Goal: Transaction & Acquisition: Book appointment/travel/reservation

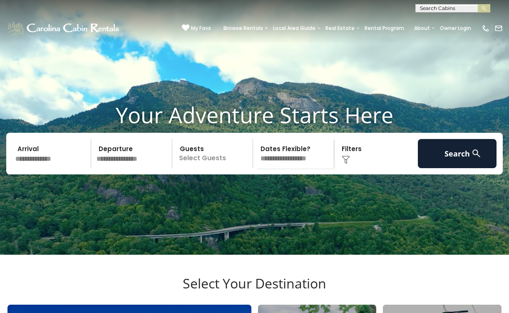
click at [32, 168] on input "text" at bounding box center [51, 153] width 79 height 29
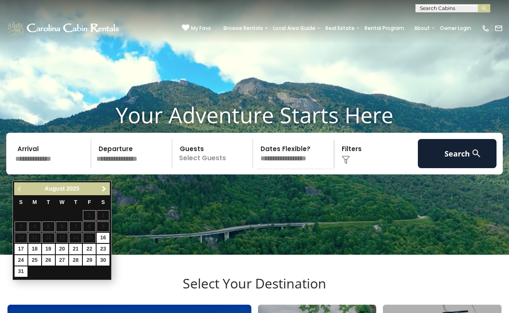
click at [103, 189] on span "Next" at bounding box center [104, 188] width 7 height 7
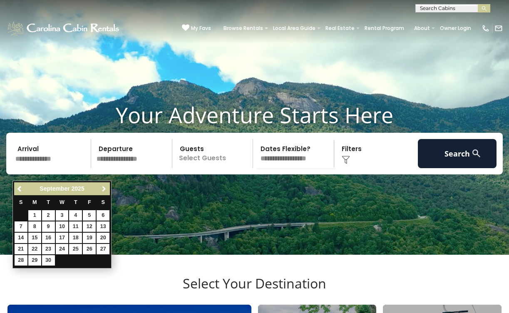
click at [103, 189] on span "Next" at bounding box center [104, 188] width 7 height 7
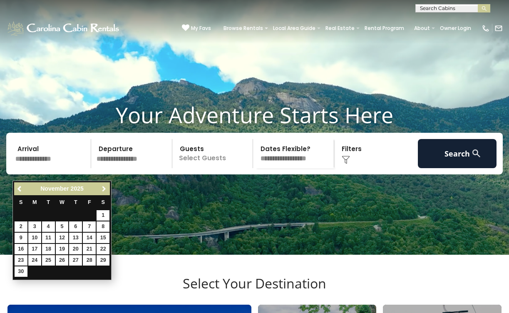
click at [103, 189] on span "Next" at bounding box center [104, 188] width 7 height 7
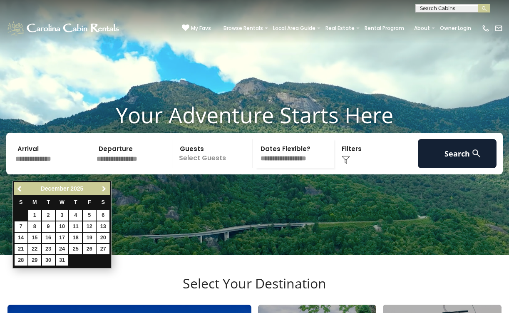
click at [103, 189] on span "Next" at bounding box center [104, 188] width 7 height 7
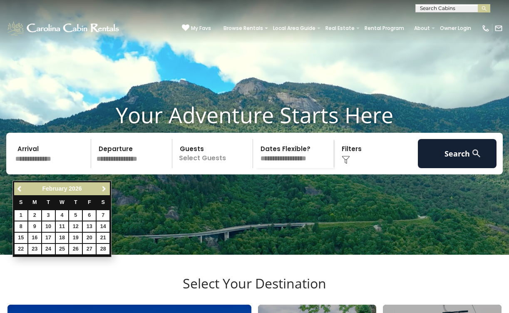
click at [103, 189] on span "Next" at bounding box center [104, 188] width 7 height 7
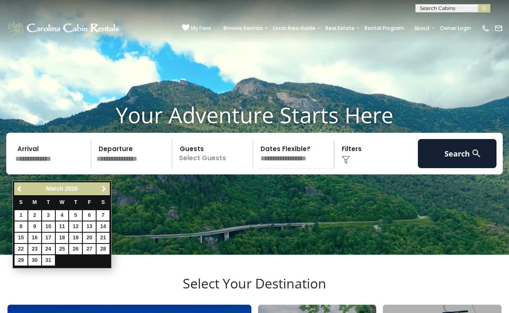
click at [103, 189] on span "Next" at bounding box center [104, 188] width 7 height 7
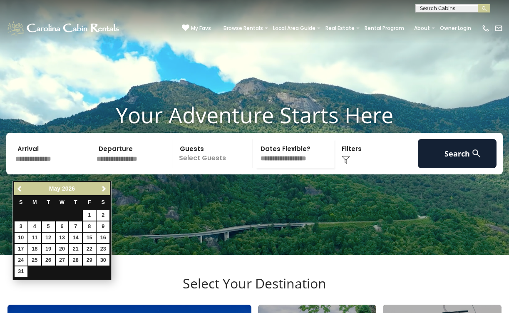
click at [103, 189] on span "Next" at bounding box center [104, 188] width 7 height 7
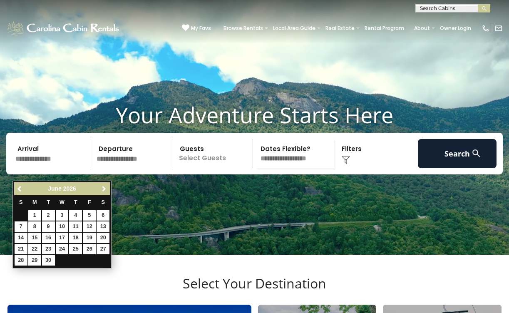
click at [103, 189] on span "Next" at bounding box center [104, 188] width 7 height 7
click at [62, 214] on link "1" at bounding box center [62, 215] width 13 height 10
type input "******"
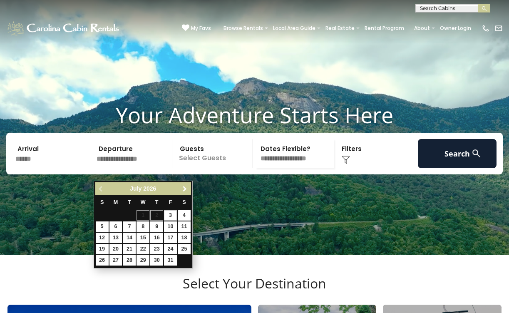
click at [184, 185] on span "Next" at bounding box center [184, 188] width 7 height 7
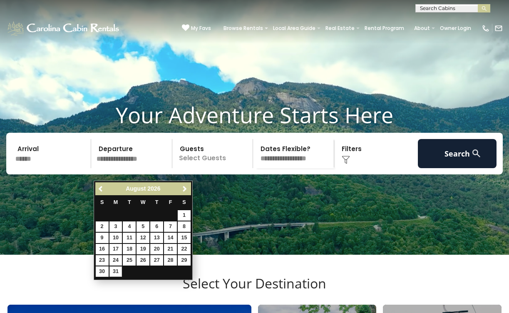
click at [115, 269] on link "31" at bounding box center [115, 271] width 13 height 10
type input "*******"
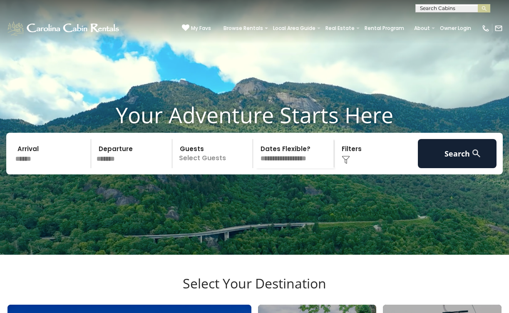
click at [208, 168] on p "Select Guests" at bounding box center [214, 153] width 78 height 29
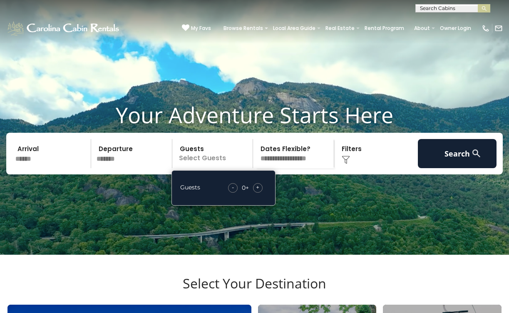
click at [257, 191] on span "+" at bounding box center [257, 187] width 3 height 8
click at [349, 164] on img at bounding box center [345, 160] width 8 height 8
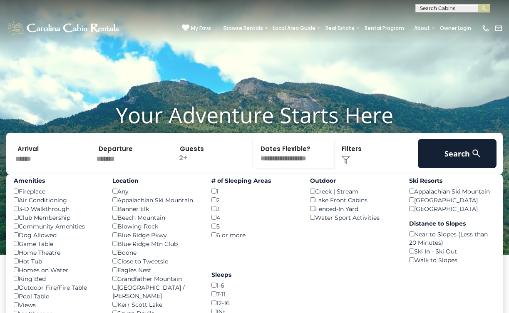
click at [215, 213] on div "3 ()" at bounding box center [254, 208] width 86 height 9
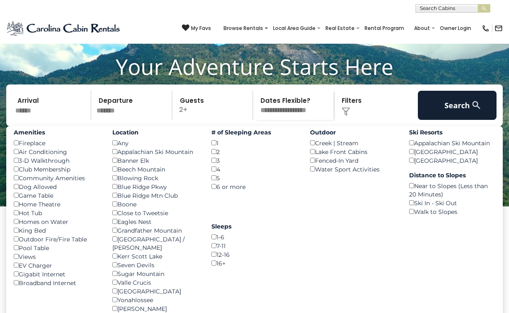
scroll to position [30, 0]
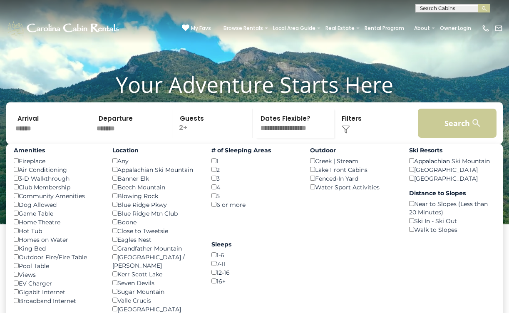
click at [442, 136] on button "Search" at bounding box center [456, 123] width 79 height 29
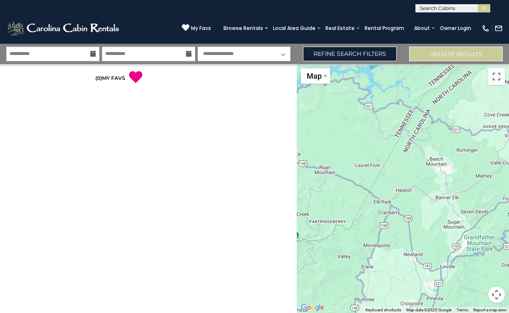
click at [226, 122] on div "**********" at bounding box center [148, 188] width 296 height 249
click at [133, 75] on icon at bounding box center [135, 76] width 13 height 13
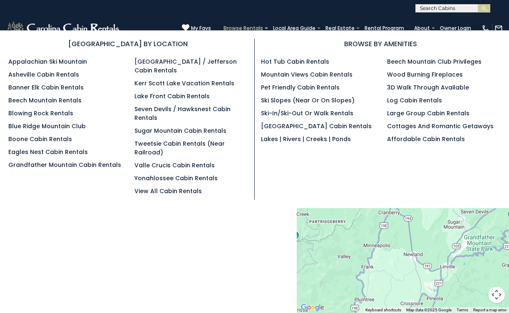
click at [256, 24] on link "Browse Rentals" at bounding box center [243, 28] width 48 height 12
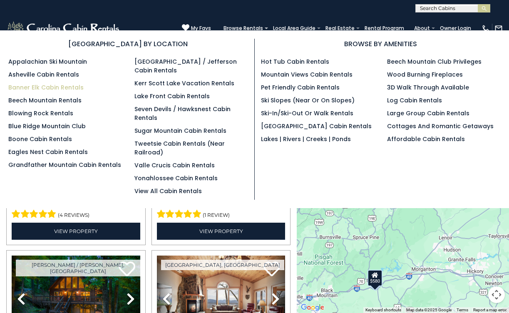
click at [48, 91] on link "Banner Elk Cabin Rentals" at bounding box center [45, 87] width 75 height 8
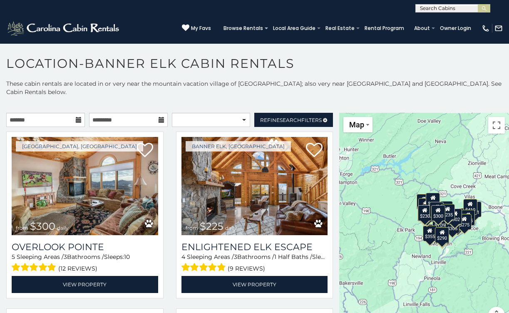
click at [78, 121] on icon at bounding box center [79, 120] width 6 height 6
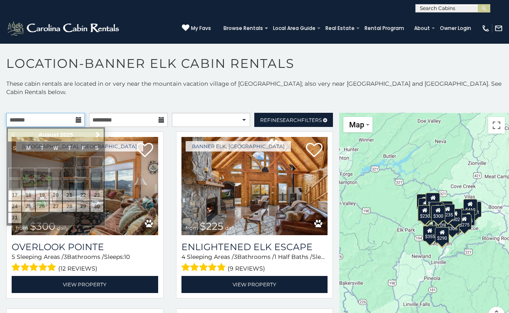
click at [55, 121] on input "text" at bounding box center [45, 120] width 79 height 14
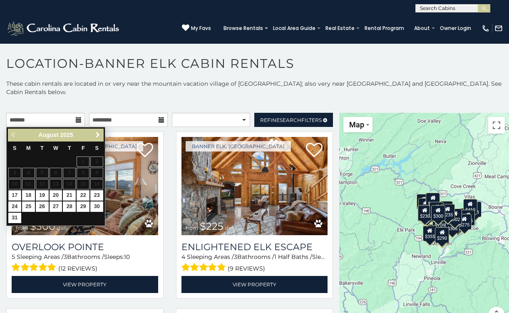
click at [96, 137] on span "Next" at bounding box center [97, 134] width 7 height 7
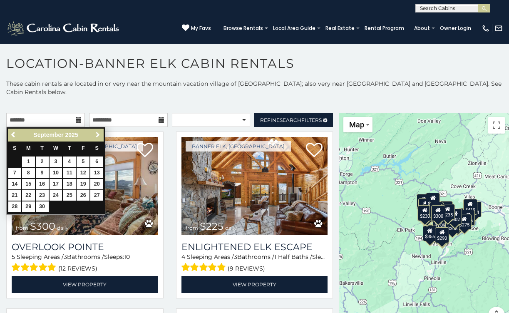
click at [96, 137] on span "Next" at bounding box center [97, 134] width 7 height 7
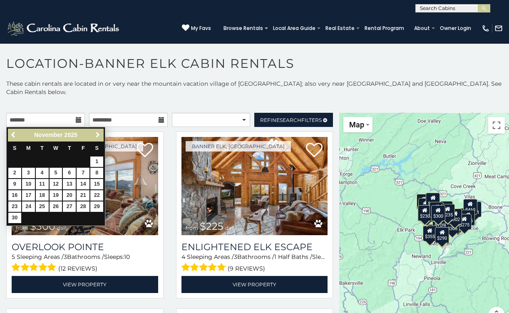
click at [96, 137] on span "Next" at bounding box center [97, 134] width 7 height 7
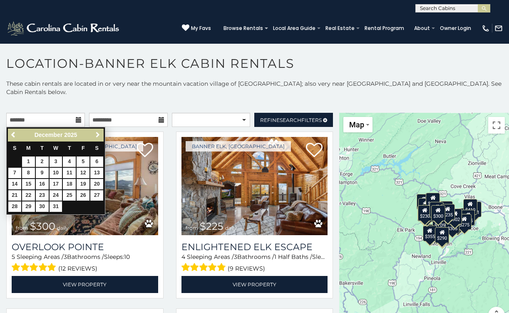
click at [96, 137] on span "Next" at bounding box center [97, 134] width 7 height 7
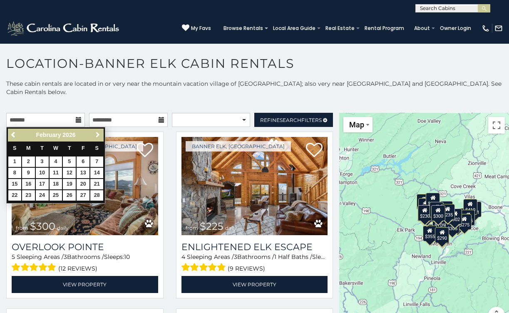
click at [96, 137] on span "Next" at bounding box center [97, 134] width 7 height 7
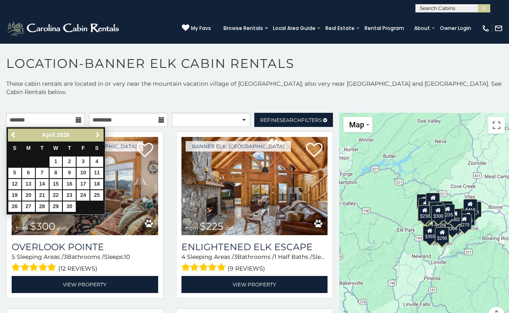
click at [96, 137] on span "Next" at bounding box center [97, 134] width 7 height 7
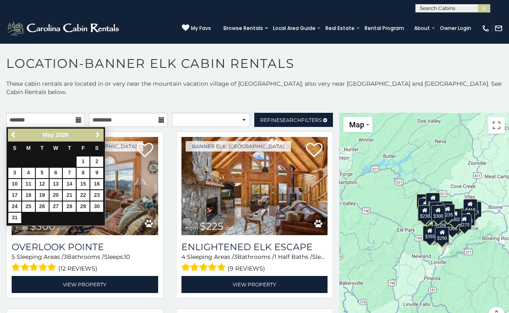
click at [96, 137] on span "Next" at bounding box center [97, 134] width 7 height 7
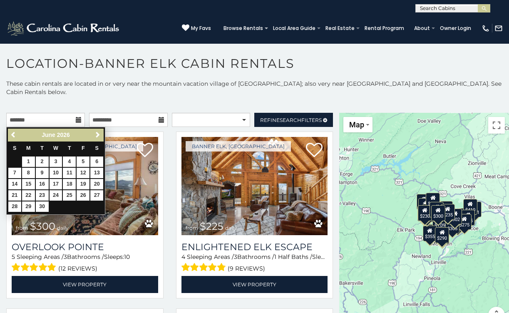
click at [96, 137] on span "Next" at bounding box center [97, 134] width 7 height 7
click at [56, 161] on link "1" at bounding box center [55, 161] width 13 height 10
type input "**********"
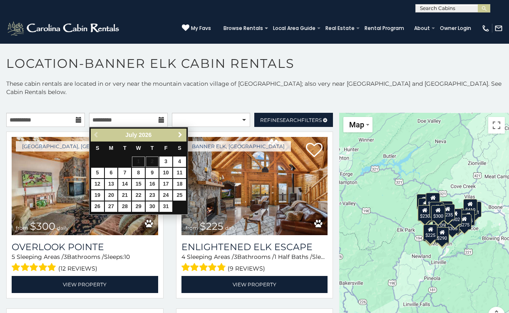
click at [180, 132] on span "Next" at bounding box center [180, 134] width 7 height 7
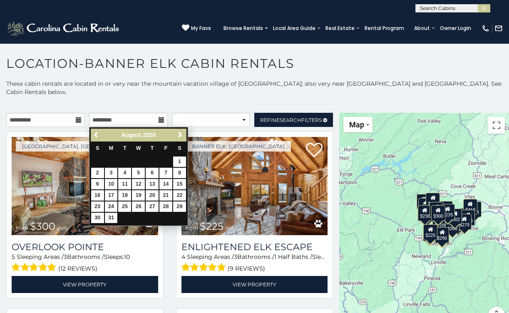
click at [114, 213] on link "31" at bounding box center [111, 217] width 13 height 10
type input "**********"
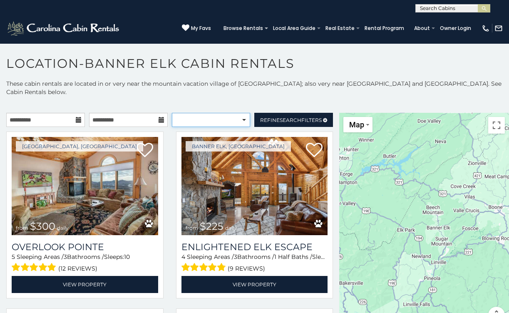
select select "**********"
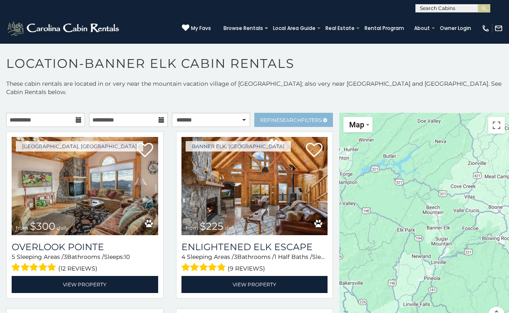
click at [301, 119] on span "Refine Search Filters" at bounding box center [291, 120] width 62 height 6
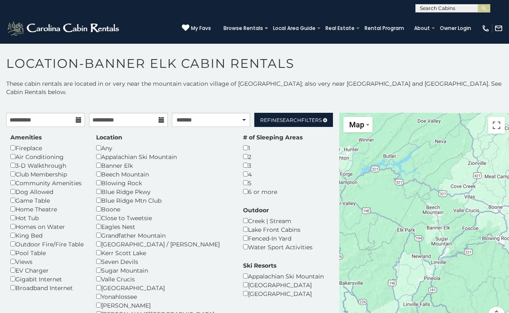
click at [100, 185] on div "Blowing Rock" at bounding box center [163, 182] width 134 height 9
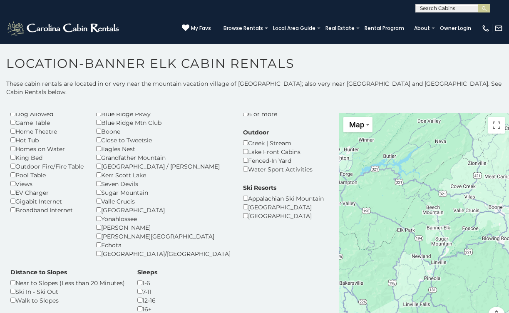
scroll to position [79, 0]
click at [243, 210] on div "[GEOGRAPHIC_DATA]" at bounding box center [283, 214] width 81 height 9
click at [243, 212] on div "[GEOGRAPHIC_DATA]" at bounding box center [283, 214] width 81 height 9
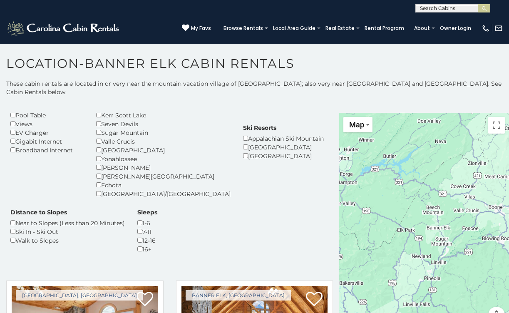
scroll to position [146, 0]
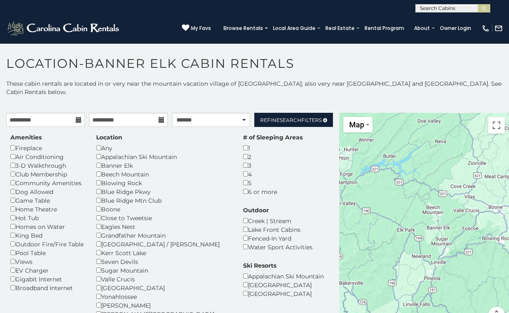
click at [458, 93] on p "These cabin rentals are located in or very near the mountain vacation village o…" at bounding box center [254, 87] width 509 height 17
click at [289, 123] on span "Search" at bounding box center [290, 120] width 22 height 6
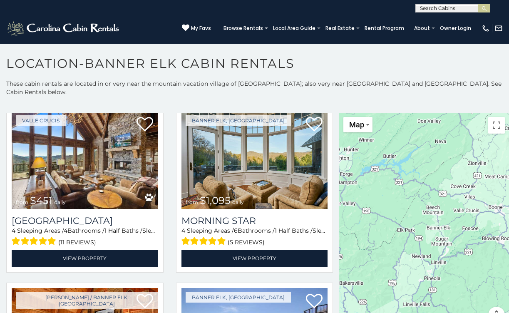
scroll to position [207, 0]
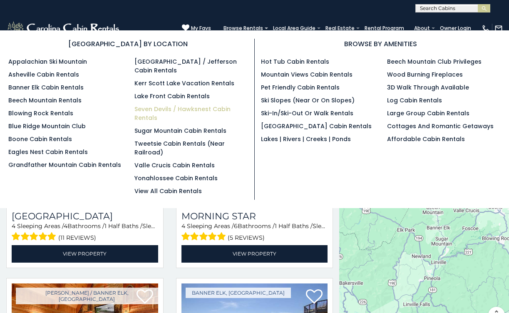
click at [156, 107] on link "Seven Devils / Hawksnest Cabin Rentals" at bounding box center [182, 113] width 96 height 17
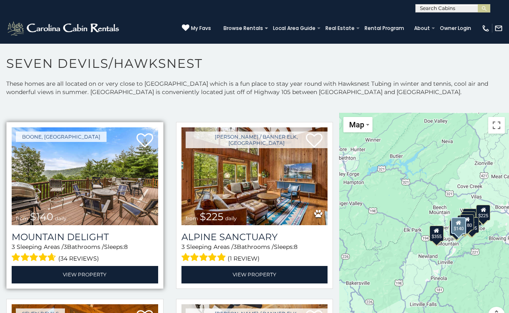
scroll to position [2307, 0]
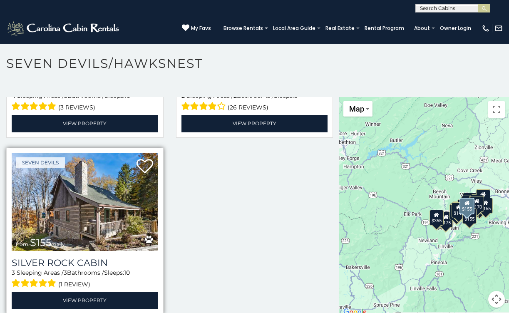
scroll to position [16, 0]
click at [76, 217] on img at bounding box center [85, 202] width 146 height 98
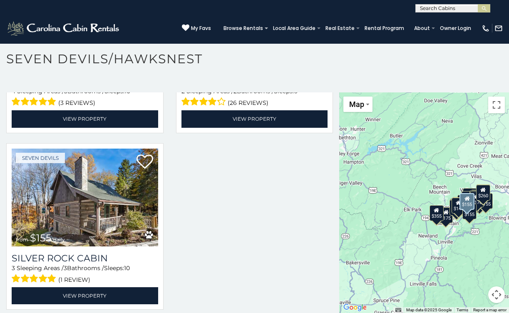
scroll to position [5, 0]
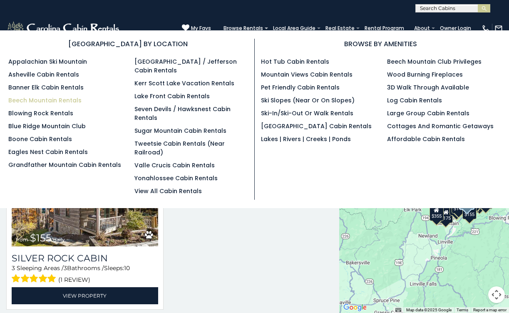
click at [51, 98] on link "Beech Mountain Rentals" at bounding box center [44, 100] width 73 height 8
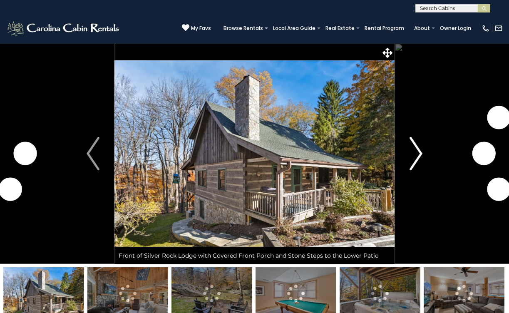
click at [418, 153] on img "Next" at bounding box center [415, 153] width 12 height 33
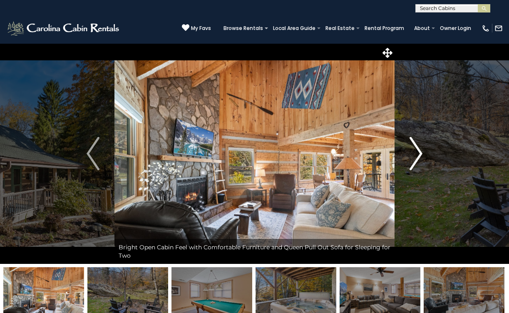
click at [418, 153] on img "Next" at bounding box center [415, 153] width 12 height 33
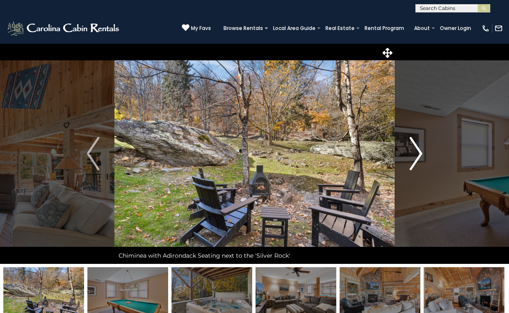
click at [418, 153] on img "Next" at bounding box center [415, 153] width 12 height 33
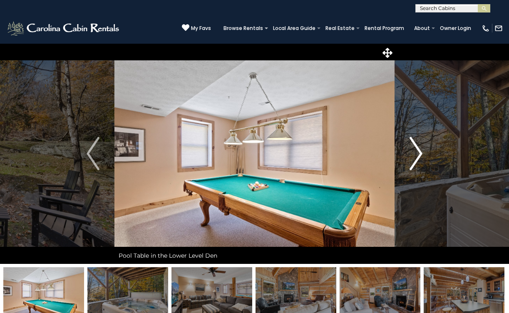
click at [418, 153] on img "Next" at bounding box center [415, 153] width 12 height 33
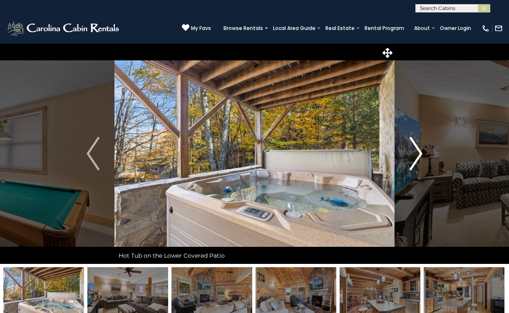
click at [418, 153] on img "Next" at bounding box center [415, 153] width 12 height 33
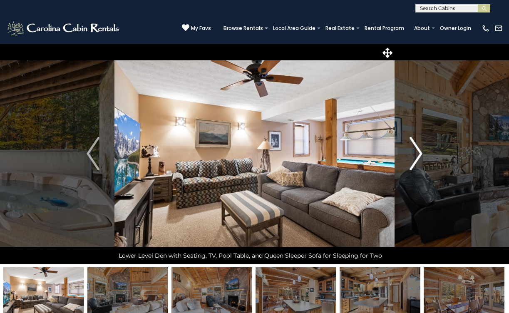
click at [418, 153] on img "Next" at bounding box center [415, 153] width 12 height 33
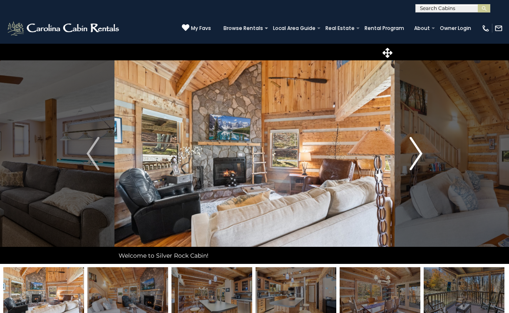
click at [418, 153] on img "Next" at bounding box center [415, 153] width 12 height 33
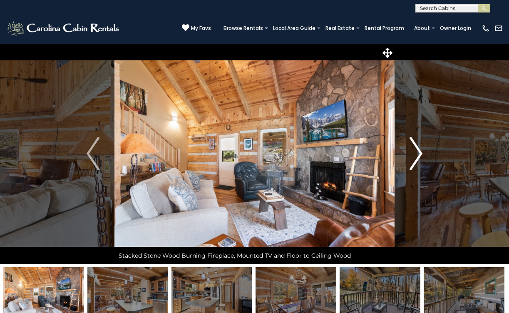
click at [418, 153] on img "Next" at bounding box center [415, 153] width 12 height 33
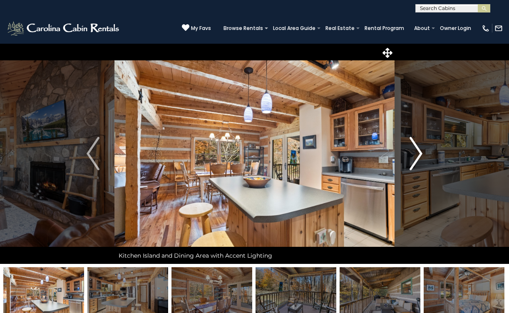
click at [418, 153] on img "Next" at bounding box center [415, 153] width 12 height 33
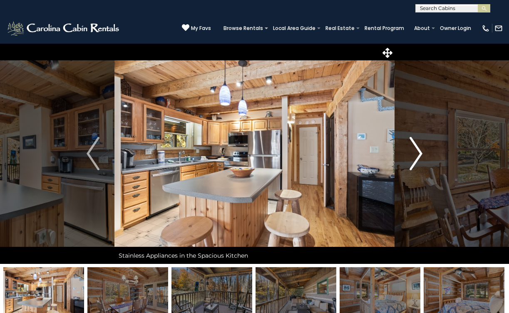
click at [418, 153] on img "Next" at bounding box center [415, 153] width 12 height 33
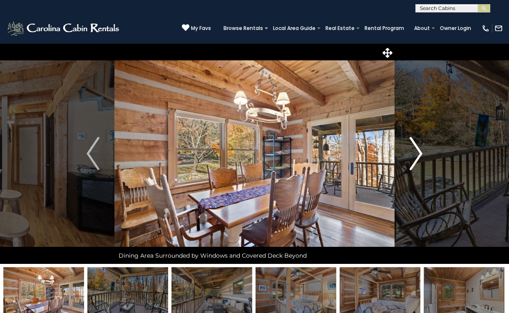
click at [418, 153] on img "Next" at bounding box center [415, 153] width 12 height 33
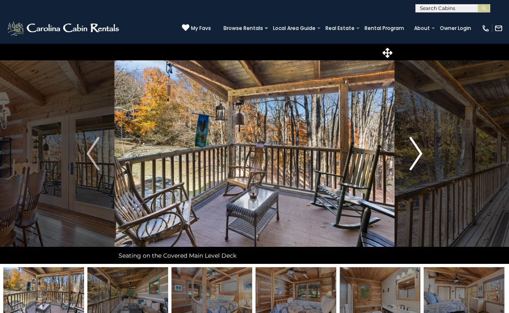
click at [418, 153] on img "Next" at bounding box center [415, 153] width 12 height 33
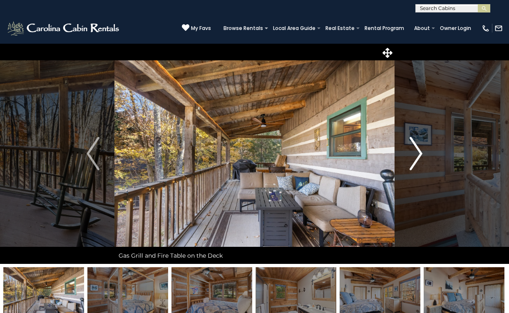
click at [418, 153] on img "Next" at bounding box center [415, 153] width 12 height 33
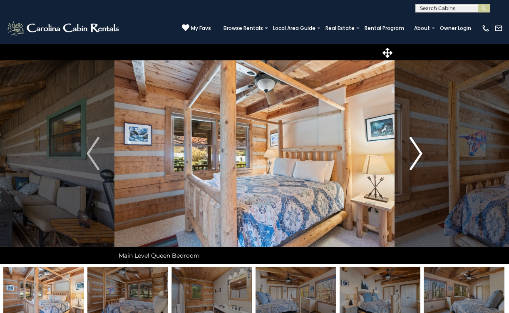
click at [418, 153] on img "Next" at bounding box center [415, 153] width 12 height 33
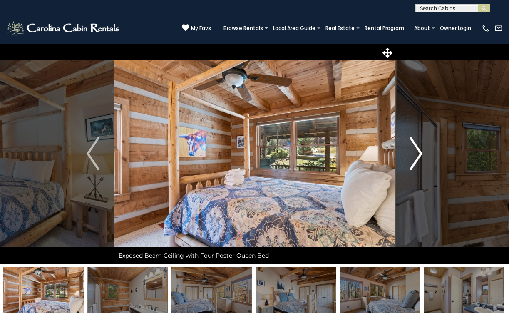
click at [418, 153] on img "Next" at bounding box center [415, 153] width 12 height 33
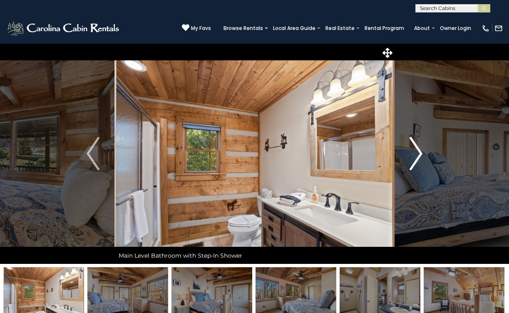
click at [418, 153] on img "Next" at bounding box center [415, 153] width 12 height 33
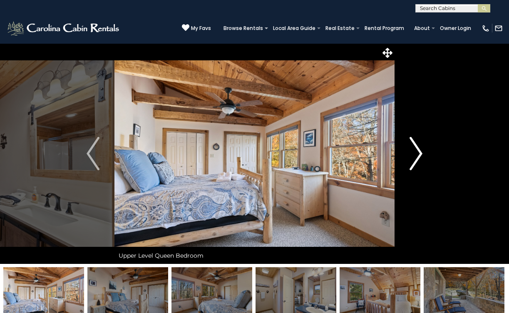
click at [418, 153] on img "Next" at bounding box center [415, 153] width 12 height 33
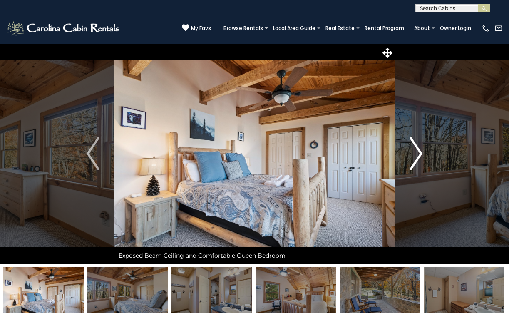
click at [418, 153] on img "Next" at bounding box center [415, 153] width 12 height 33
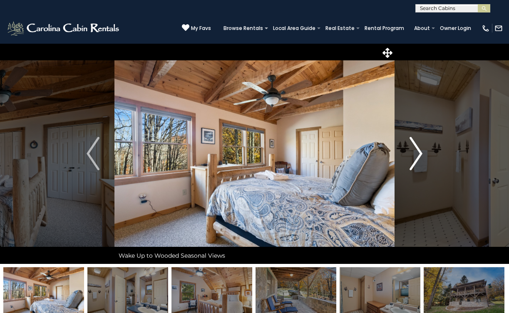
click at [418, 153] on img "Next" at bounding box center [415, 153] width 12 height 33
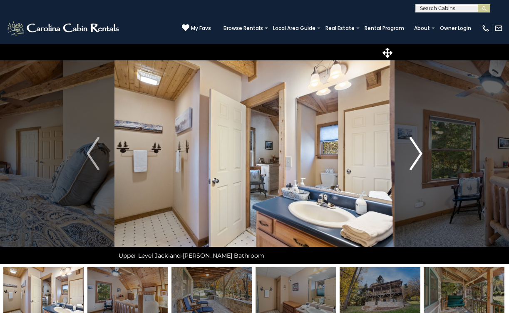
click at [418, 153] on img "Next" at bounding box center [415, 153] width 12 height 33
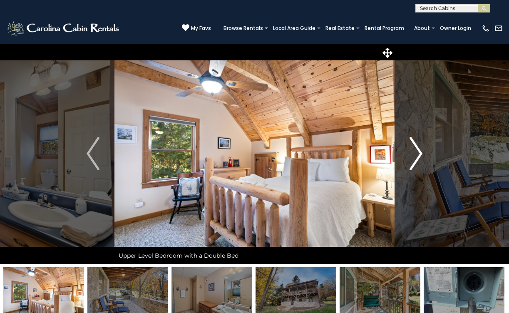
click at [418, 153] on img "Next" at bounding box center [415, 153] width 12 height 33
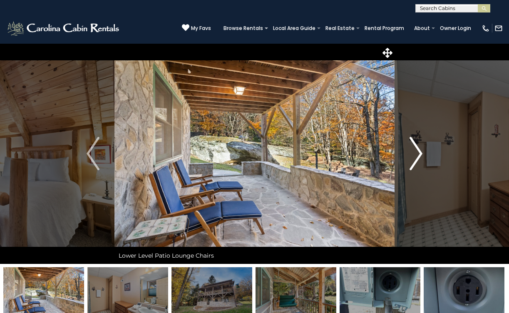
click at [418, 153] on img "Next" at bounding box center [415, 153] width 12 height 33
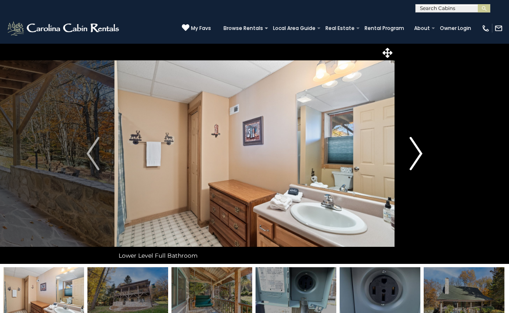
click at [418, 153] on img "Next" at bounding box center [415, 153] width 12 height 33
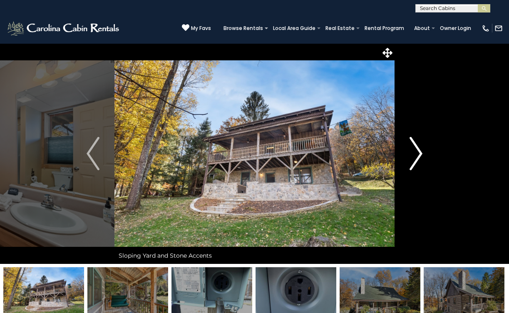
click at [418, 153] on img "Next" at bounding box center [415, 153] width 12 height 33
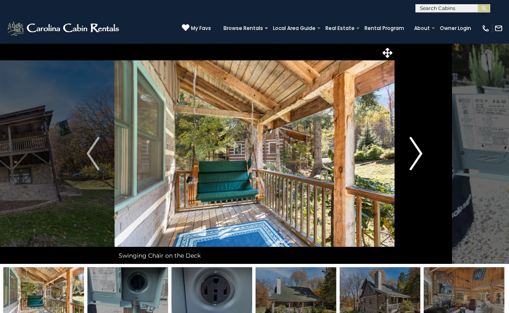
click at [418, 153] on img "Next" at bounding box center [415, 153] width 12 height 33
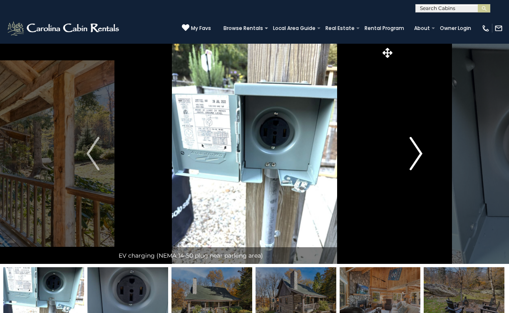
click at [419, 153] on img "Next" at bounding box center [415, 153] width 12 height 33
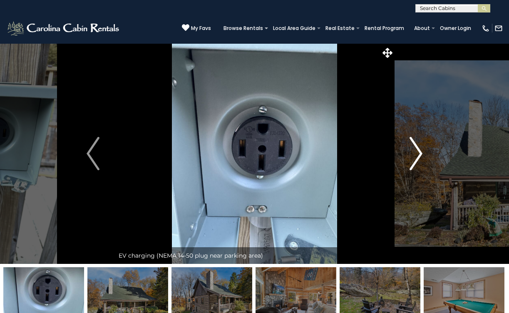
click at [419, 153] on img "Next" at bounding box center [415, 153] width 12 height 33
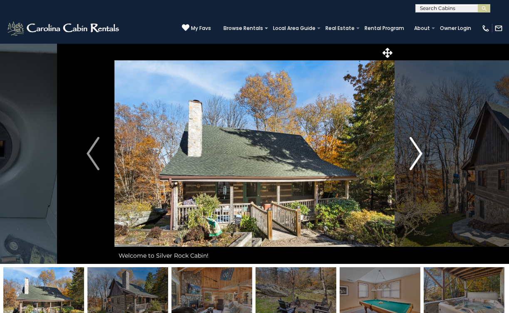
click at [419, 153] on img "Next" at bounding box center [415, 153] width 12 height 33
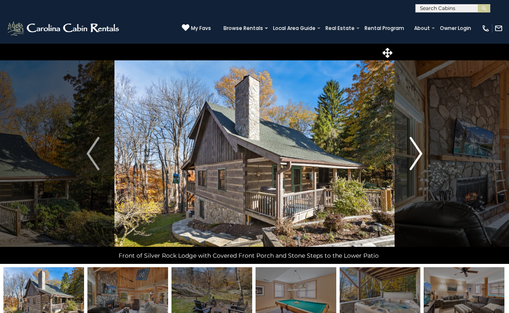
click at [419, 153] on img "Next" at bounding box center [415, 153] width 12 height 33
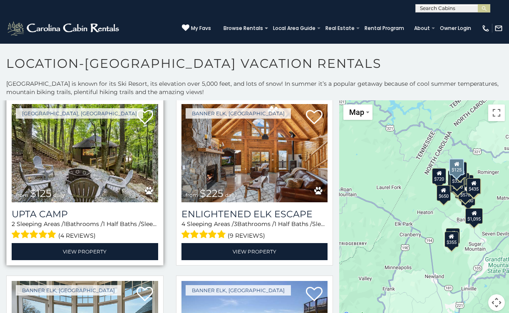
scroll to position [2147, 0]
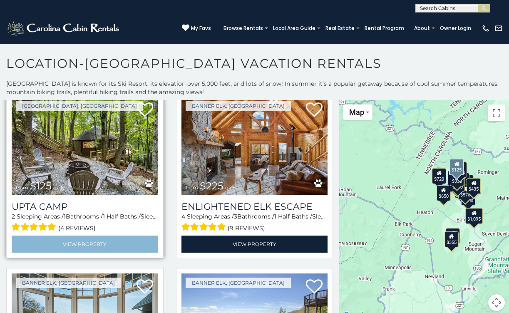
click at [81, 241] on link "View Property" at bounding box center [85, 243] width 146 height 17
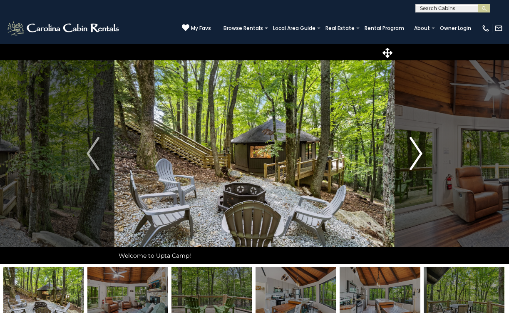
click at [420, 152] on img "Next" at bounding box center [415, 153] width 12 height 33
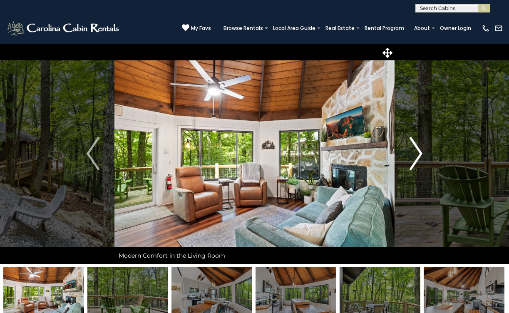
click at [413, 154] on img "Next" at bounding box center [415, 153] width 12 height 33
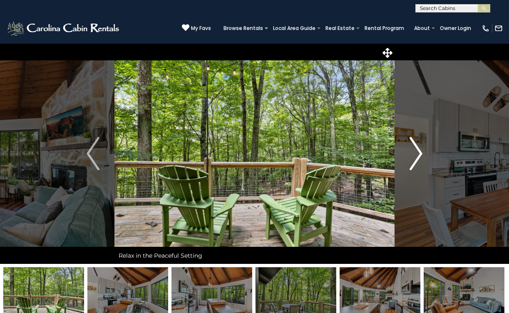
click at [418, 155] on img "Next" at bounding box center [415, 153] width 12 height 33
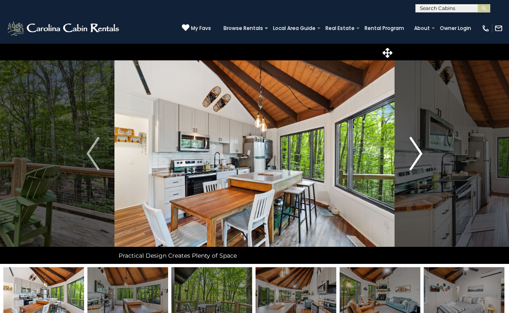
click at [418, 155] on img "Next" at bounding box center [415, 153] width 12 height 33
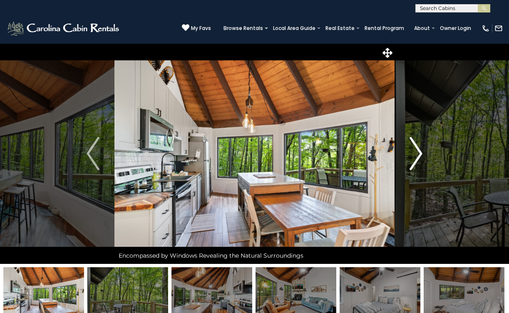
click at [418, 155] on img "Next" at bounding box center [415, 153] width 12 height 33
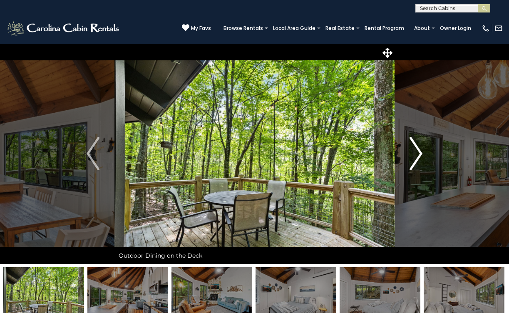
click at [418, 155] on img "Next" at bounding box center [415, 153] width 12 height 33
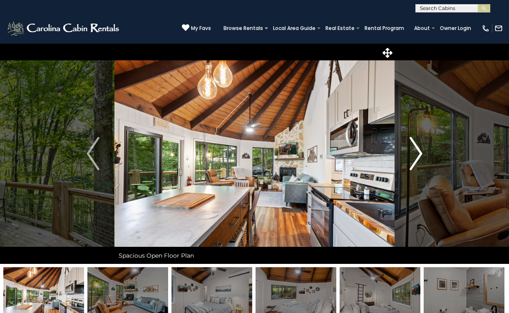
click at [418, 155] on img "Next" at bounding box center [415, 153] width 12 height 33
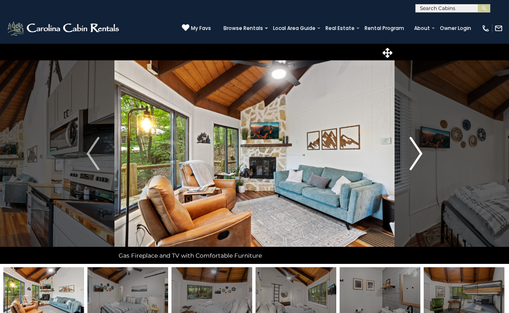
click at [418, 155] on img "Next" at bounding box center [415, 153] width 12 height 33
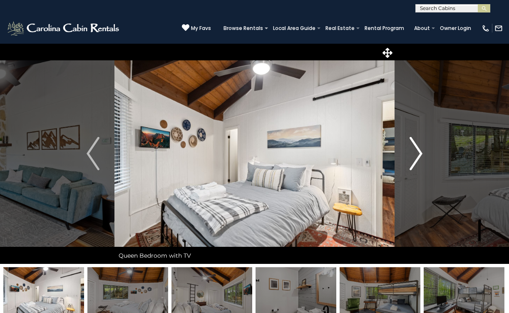
click at [418, 155] on img "Next" at bounding box center [415, 153] width 12 height 33
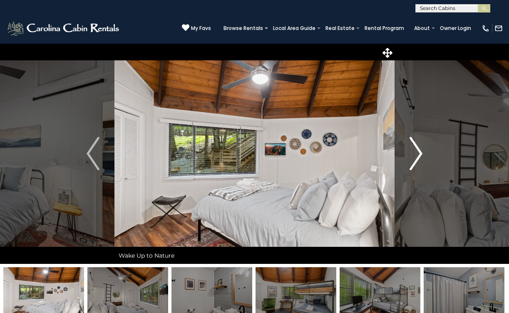
click at [419, 155] on img "Next" at bounding box center [415, 153] width 12 height 33
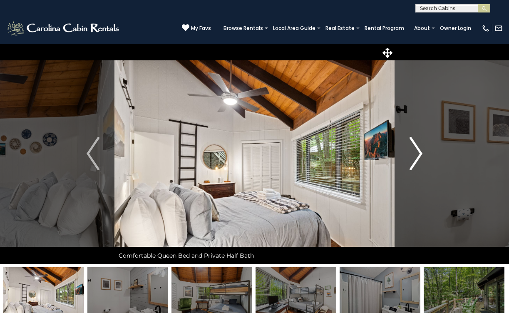
click at [419, 155] on img "Next" at bounding box center [415, 153] width 12 height 33
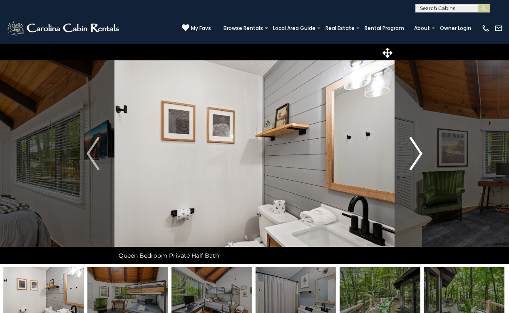
click at [419, 155] on img "Next" at bounding box center [415, 153] width 12 height 33
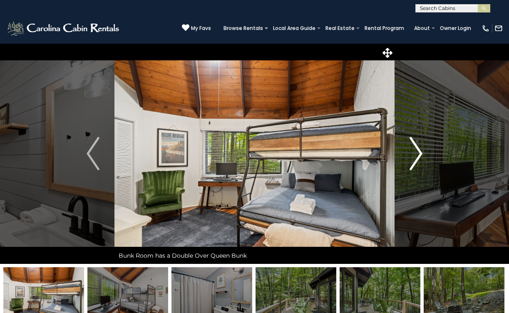
click at [419, 155] on img "Next" at bounding box center [415, 153] width 12 height 33
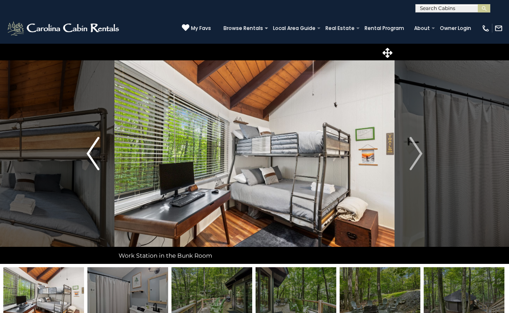
click at [100, 168] on button "Previous" at bounding box center [93, 153] width 43 height 220
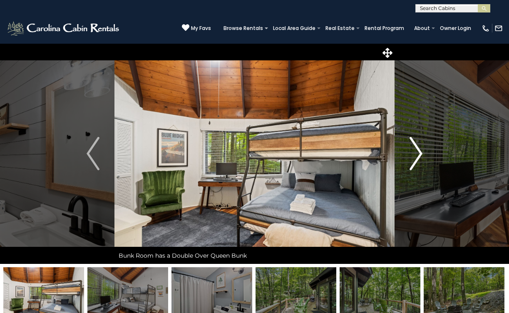
click at [417, 155] on img "Next" at bounding box center [415, 153] width 12 height 33
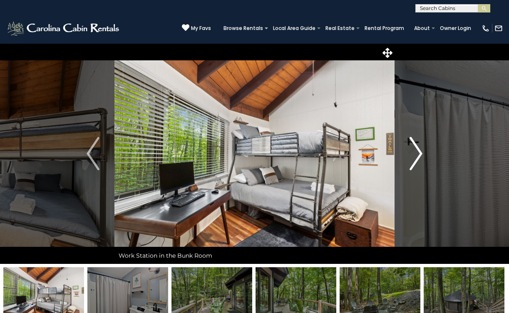
click at [415, 146] on img "Next" at bounding box center [415, 153] width 12 height 33
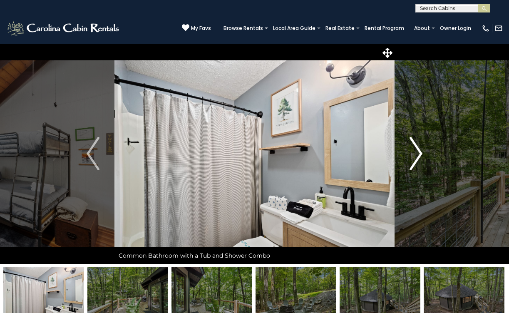
click at [415, 146] on img "Next" at bounding box center [415, 153] width 12 height 33
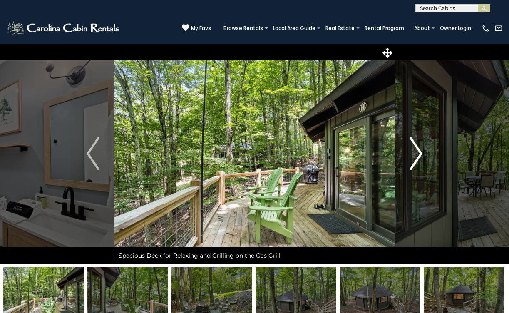
click at [415, 146] on img "Next" at bounding box center [415, 153] width 12 height 33
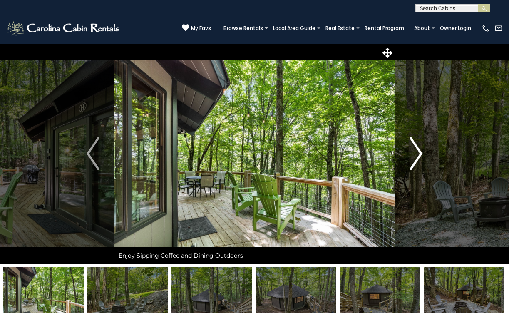
click at [415, 146] on img "Next" at bounding box center [415, 153] width 12 height 33
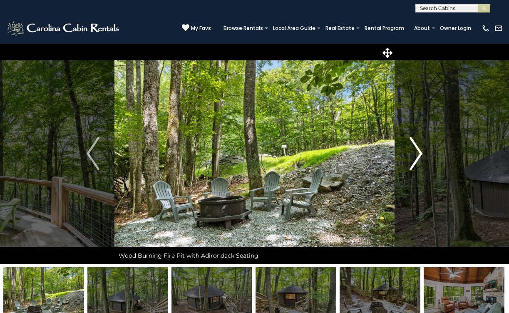
click at [415, 146] on img "Next" at bounding box center [415, 153] width 12 height 33
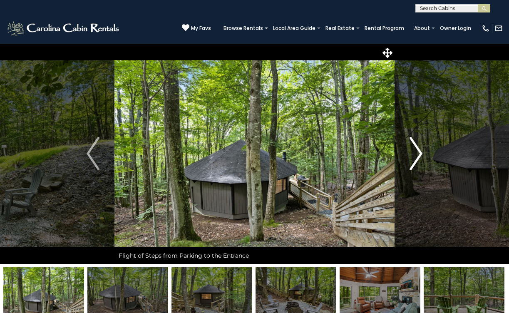
click at [415, 146] on img "Next" at bounding box center [415, 153] width 12 height 33
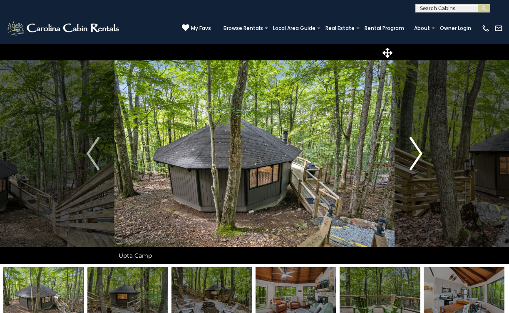
click at [415, 146] on img "Next" at bounding box center [415, 153] width 12 height 33
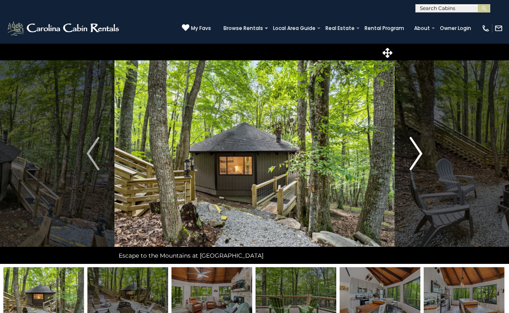
click at [415, 146] on img "Next" at bounding box center [415, 153] width 12 height 33
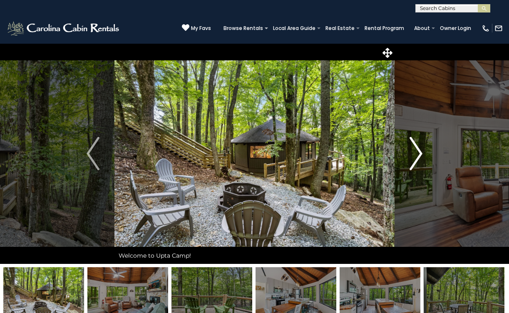
click at [415, 146] on img "Next" at bounding box center [415, 153] width 12 height 33
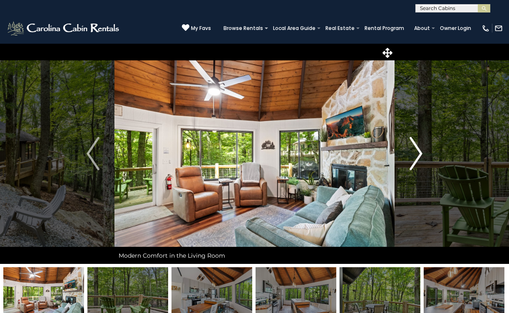
click at [415, 146] on img "Next" at bounding box center [415, 153] width 12 height 33
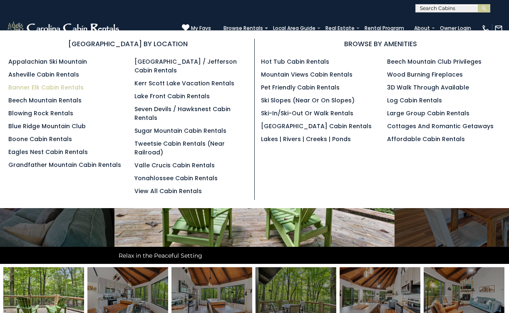
click at [52, 86] on link "Banner Elk Cabin Rentals" at bounding box center [45, 87] width 75 height 8
